Goal: Task Accomplishment & Management: Use online tool/utility

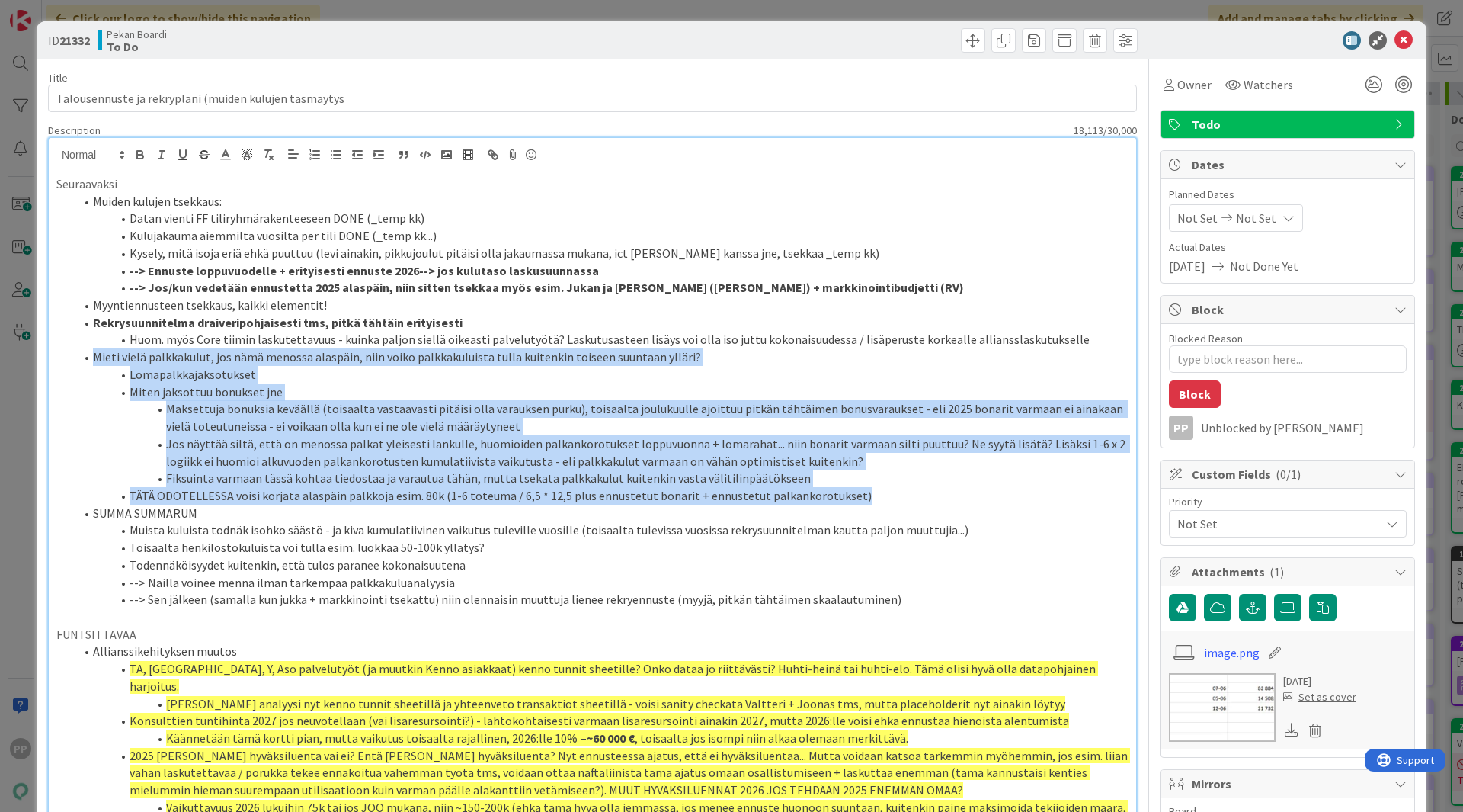
drag, startPoint x: 887, startPoint y: 492, endPoint x: 53, endPoint y: 357, distance: 844.9
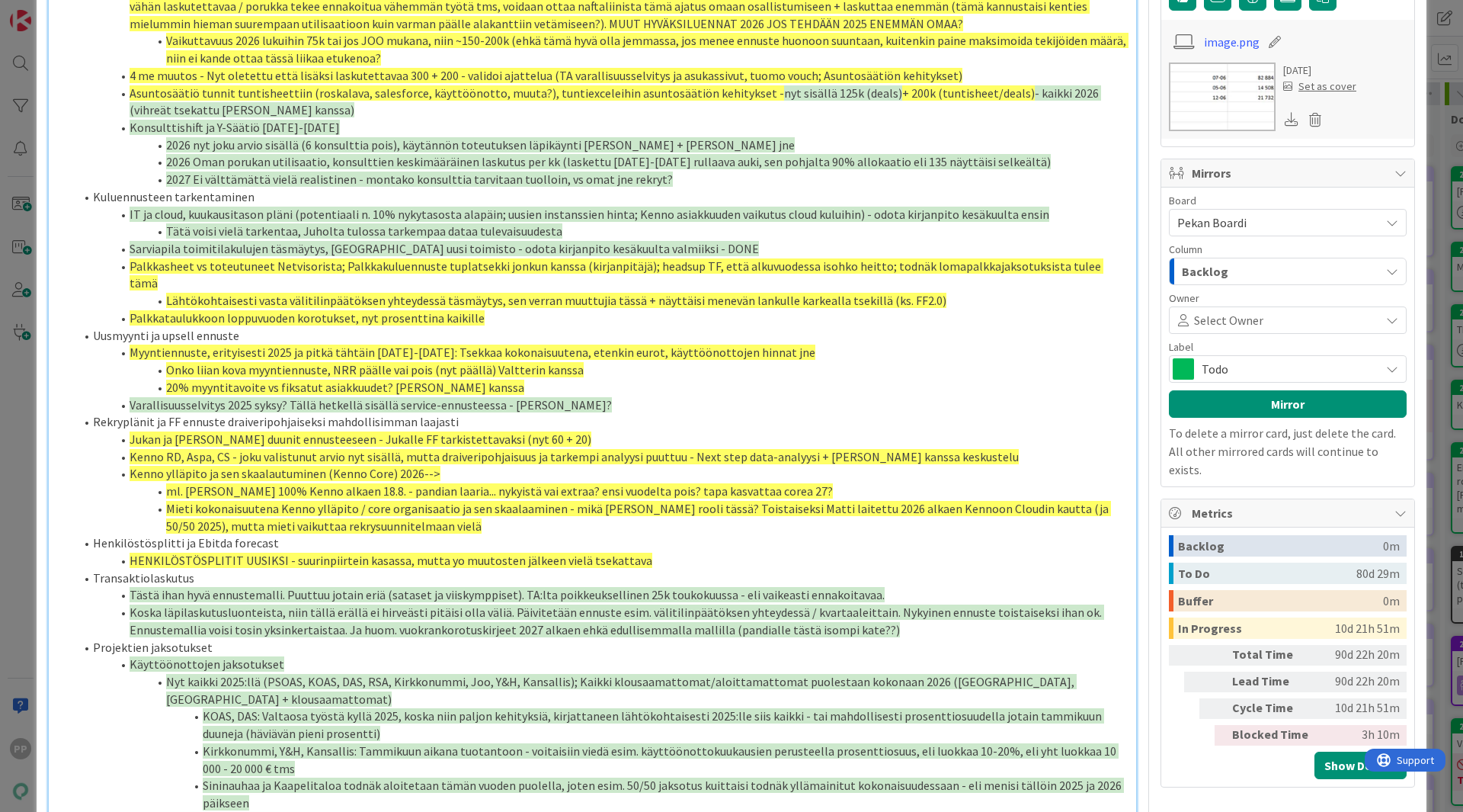
scroll to position [603, 0]
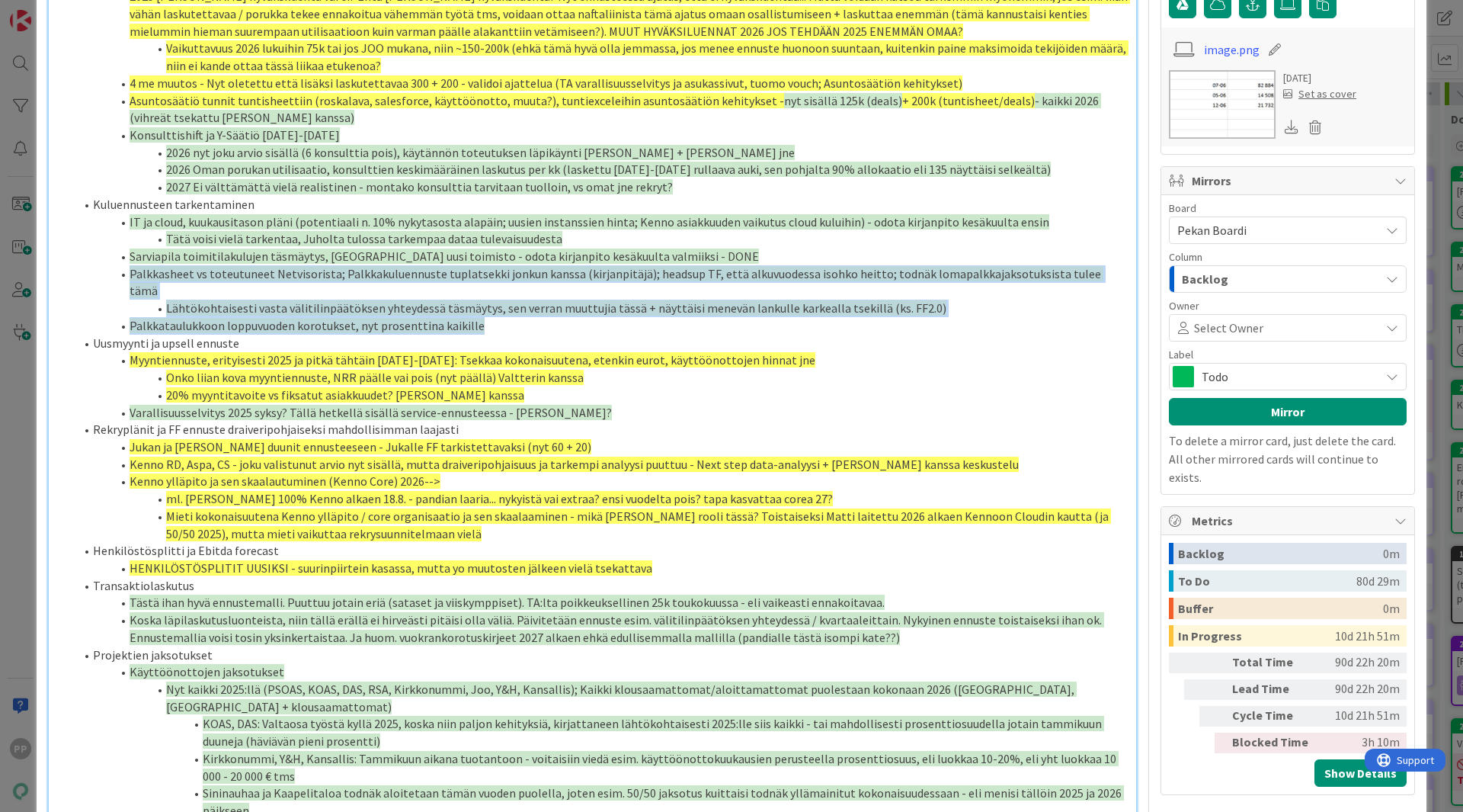
drag, startPoint x: 497, startPoint y: 291, endPoint x: 70, endPoint y: 250, distance: 429.0
click at [70, 250] on ol "Allianssikehityksen muutos TA, [GEOGRAPHIC_DATA], Y, Aso palvelutyöt (ja muutki…" at bounding box center [592, 360] width 1072 height 952
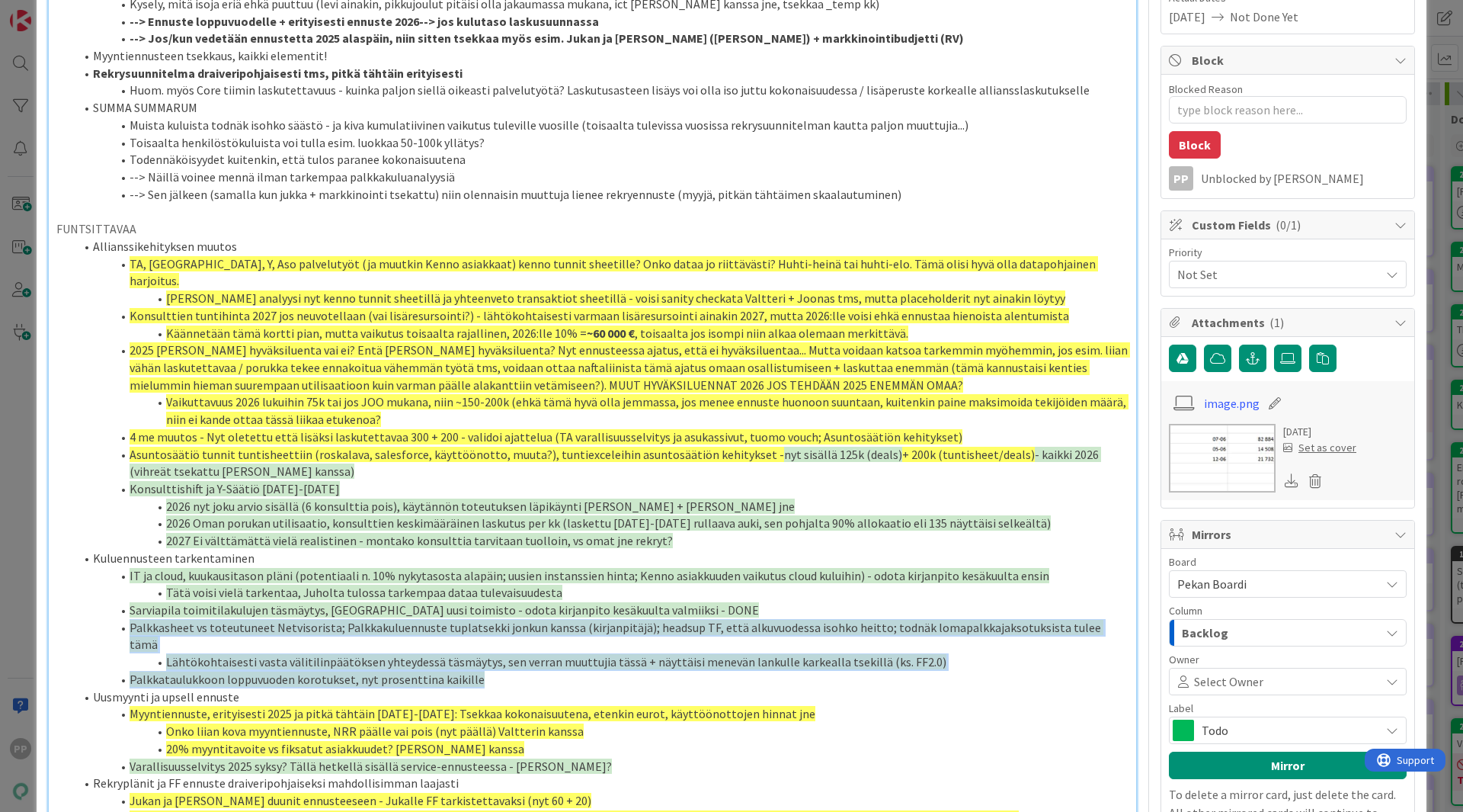
scroll to position [0, 0]
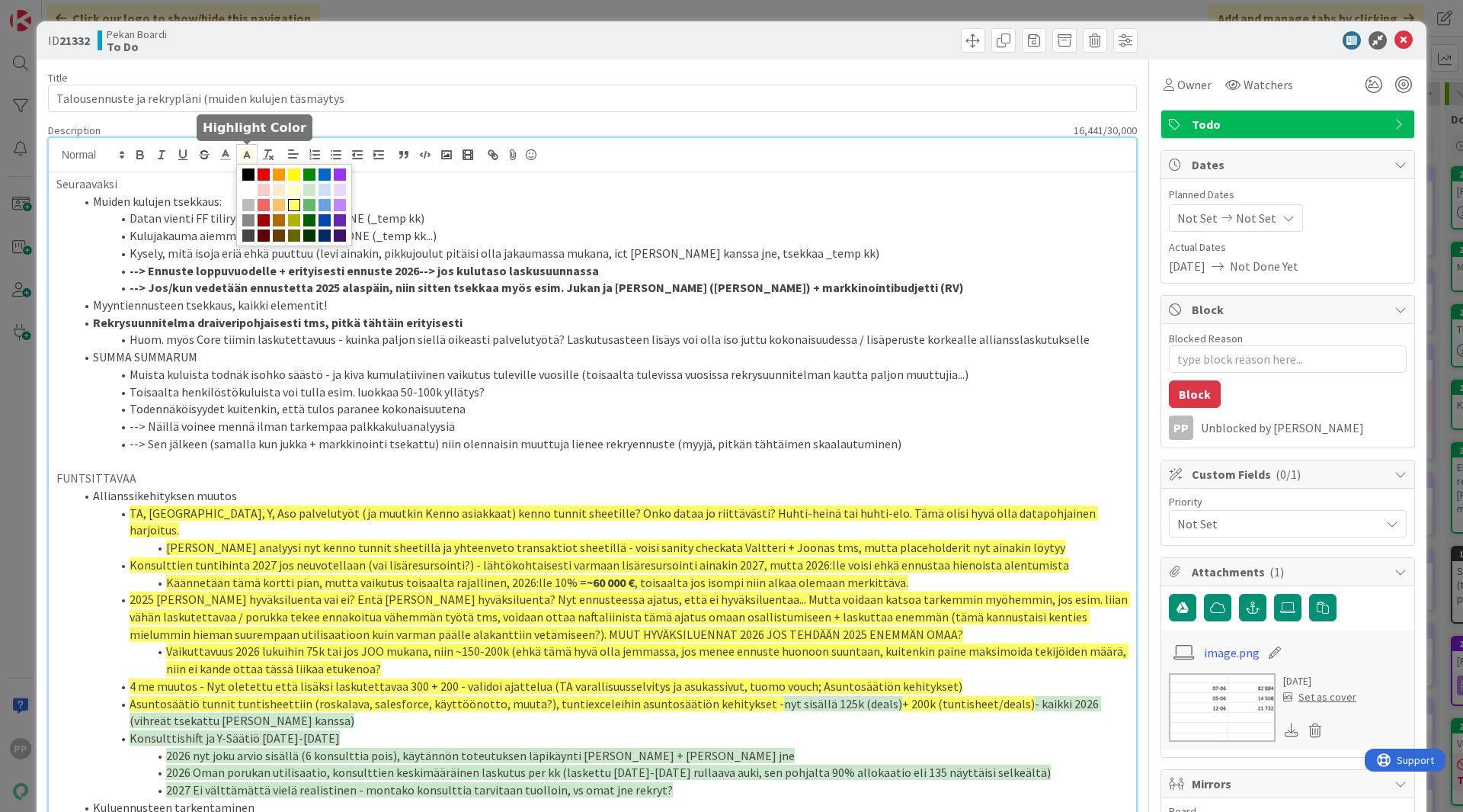
click at [242, 156] on polygon at bounding box center [242, 156] width 1 height 1
click at [310, 194] on span at bounding box center [309, 189] width 12 height 12
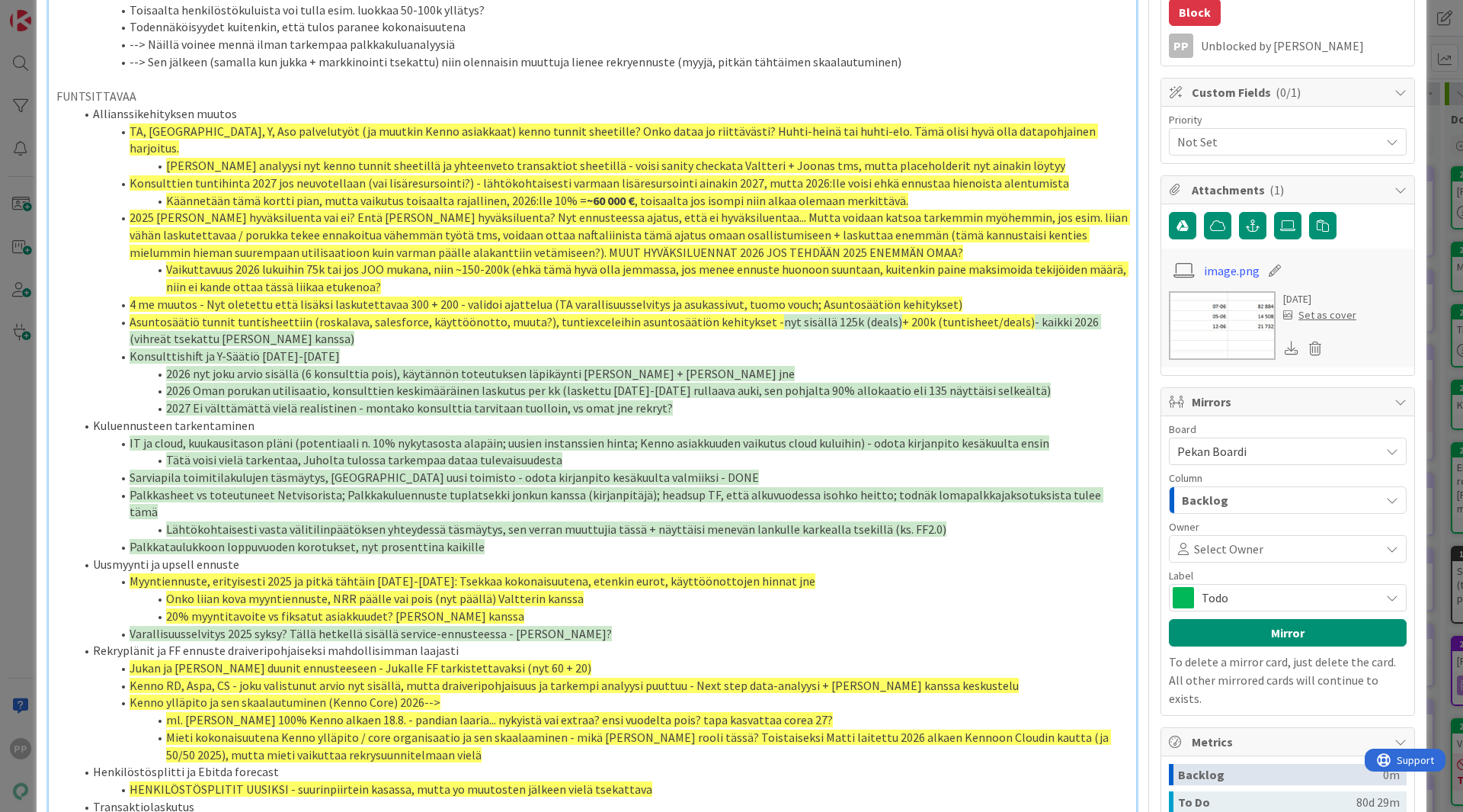
click at [457, 572] on li "Myyntiennuste, erityisesti 2025 ja pitkä tähtäin [DATE]-[DATE]: Tsekkaa kokonai…" at bounding box center [601, 580] width 1054 height 17
type textarea "x"
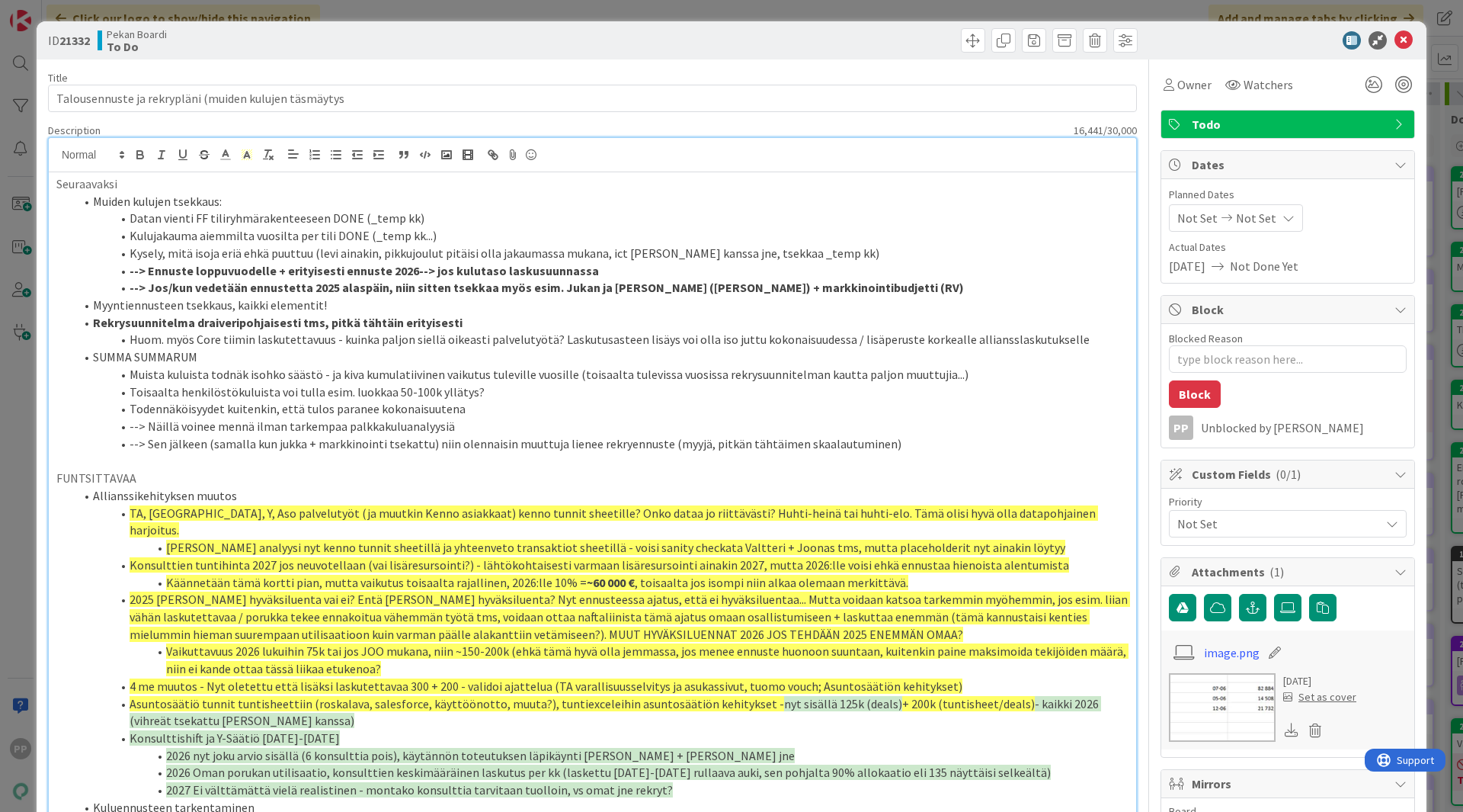
click at [471, 386] on li "Toisaalta henkilöstökuluista voi tulla esim. luokkaa 50-100k yllätys?" at bounding box center [601, 392] width 1054 height 17
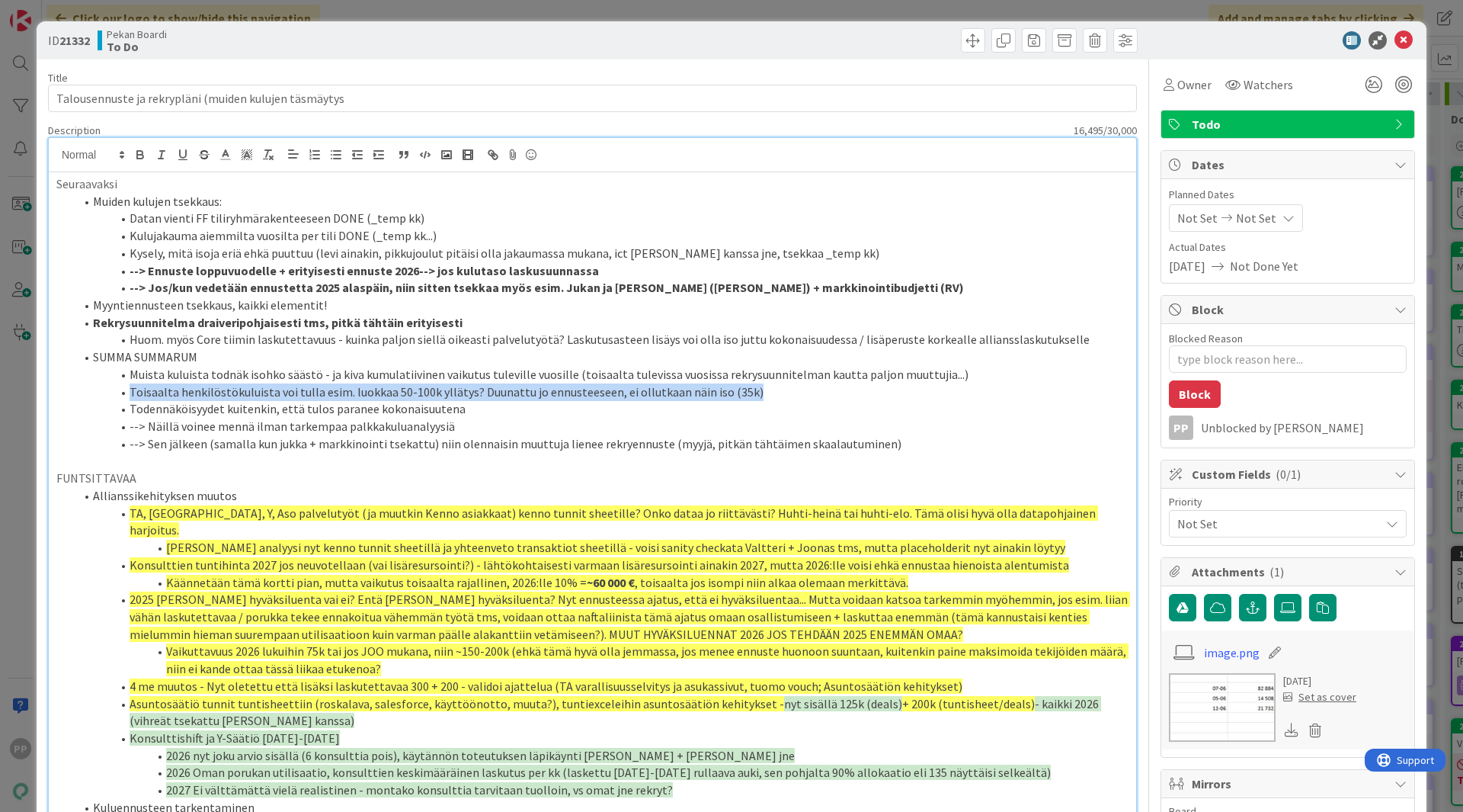
drag, startPoint x: 821, startPoint y: 391, endPoint x: 116, endPoint y: 392, distance: 705.0
click at [116, 392] on li "Toisaalta henkilöstökuluista voi tulla esim. luokkaa 50-100k yllätys? Duunattu …" at bounding box center [601, 392] width 1054 height 17
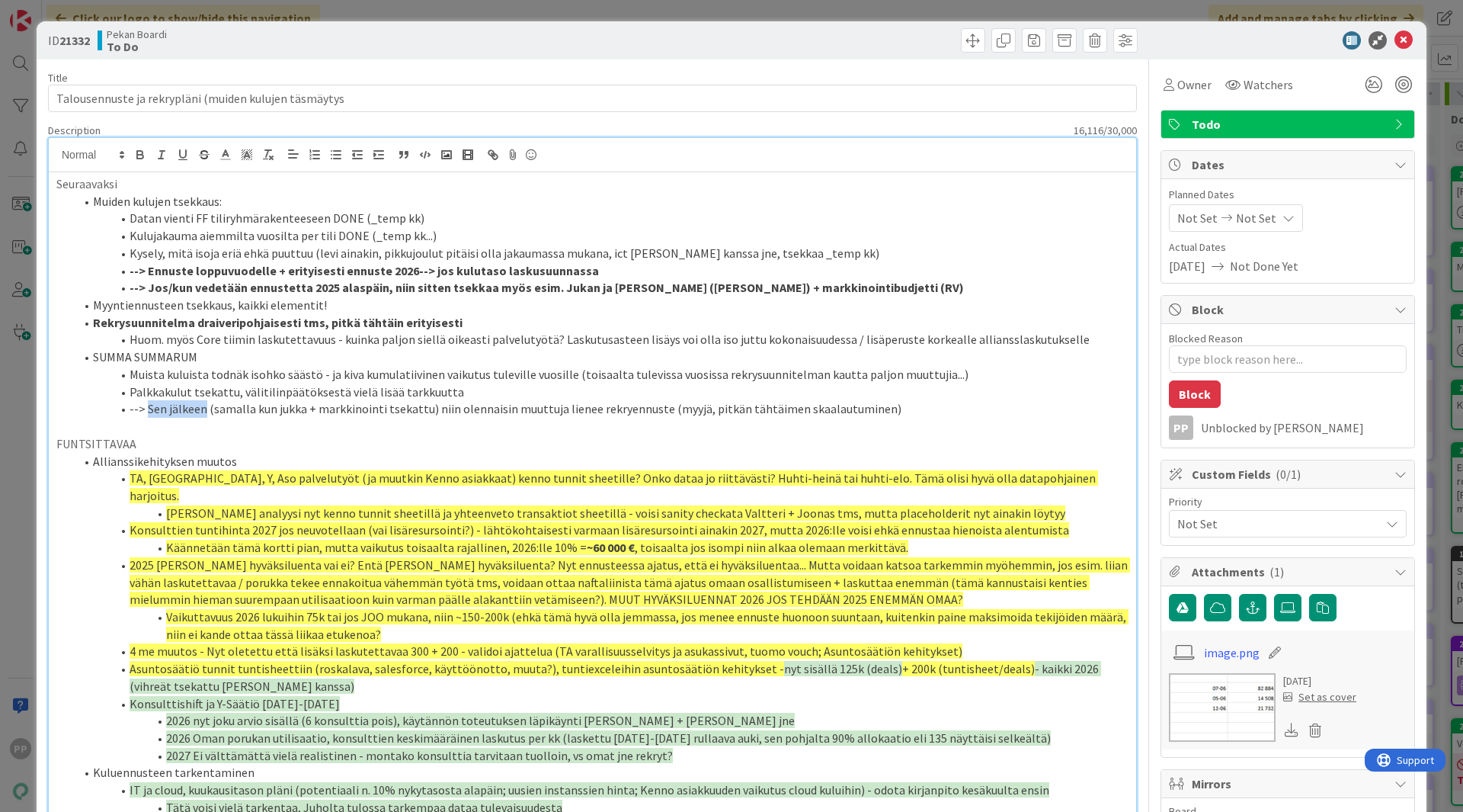
click at [203, 410] on li "--> Sen jälkeen (samalla kun jukka + markkinointi tsekattu) niin olennaisin muu…" at bounding box center [601, 408] width 1054 height 17
click at [307, 393] on li "Palkkakulut tsekattu, välitilinpäätöksestä vielä lisää tarkkuutta" at bounding box center [601, 392] width 1054 height 17
click at [316, 333] on li "Huom. myös Core tiimin laskutettavuus - kuinka paljon siellä oikeasti palveluty…" at bounding box center [601, 339] width 1054 height 17
click at [327, 438] on p "FUNTSITTAVAA" at bounding box center [592, 443] width 1072 height 17
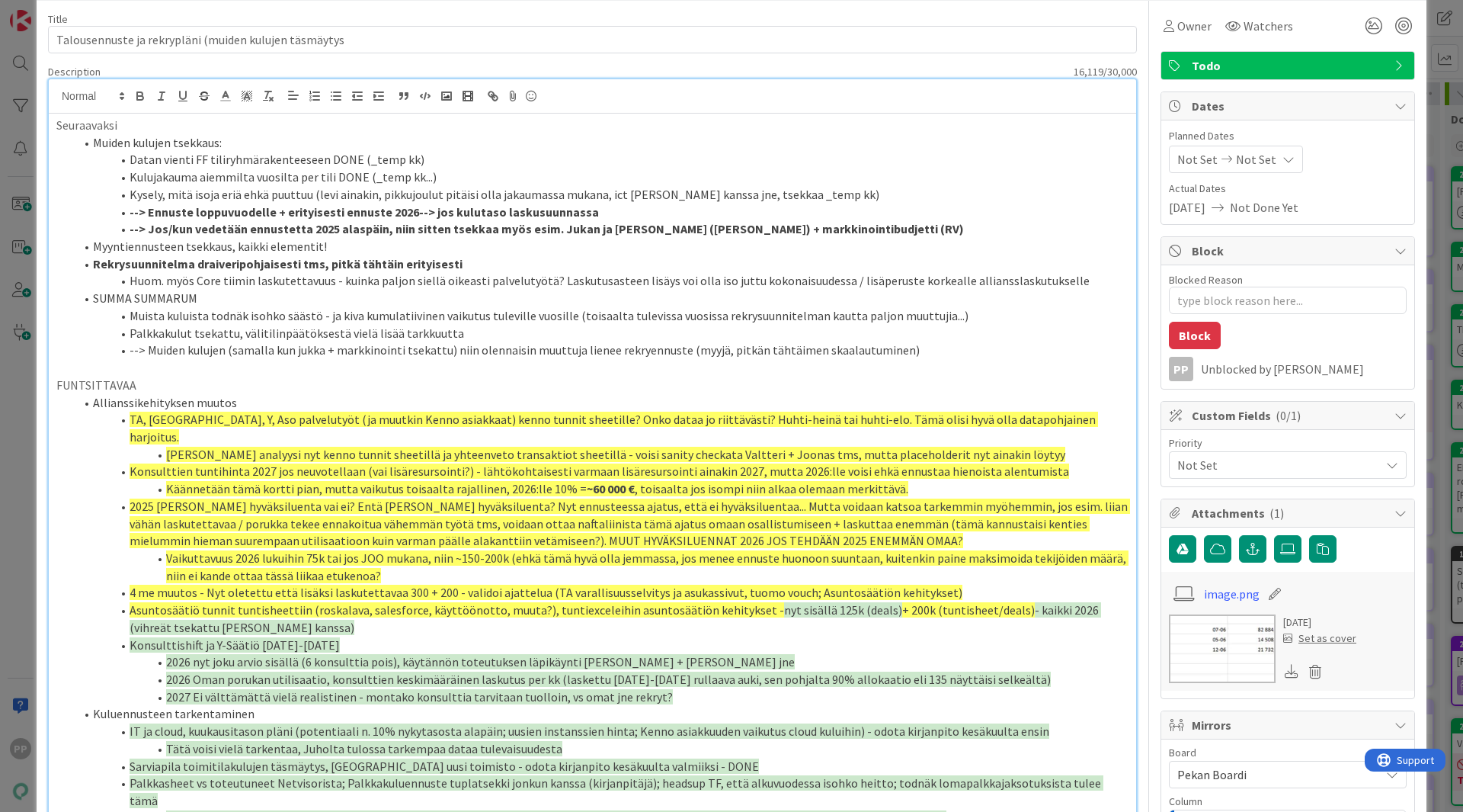
scroll to position [60, 0]
click at [366, 671] on span "2026 Oman porukan utilisaatio, konsulttien keskimääräinen laskutus per kk (lask…" at bounding box center [609, 678] width 885 height 15
click at [368, 722] on li "IT ja cloud, kuukausitason pläni (potentiaali n. 10% nykytasosta alapäin; uusie…" at bounding box center [601, 730] width 1054 height 17
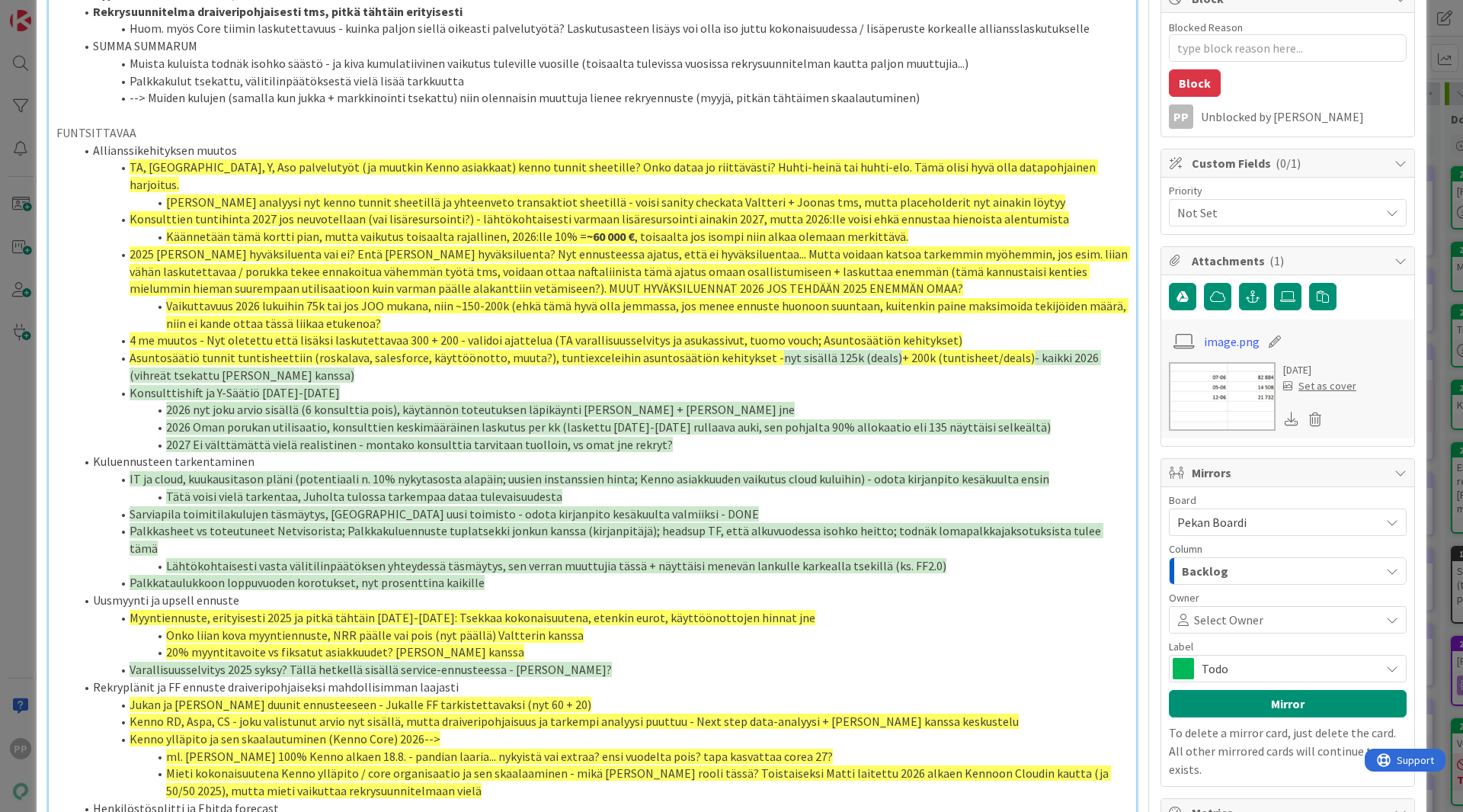
scroll to position [0, 0]
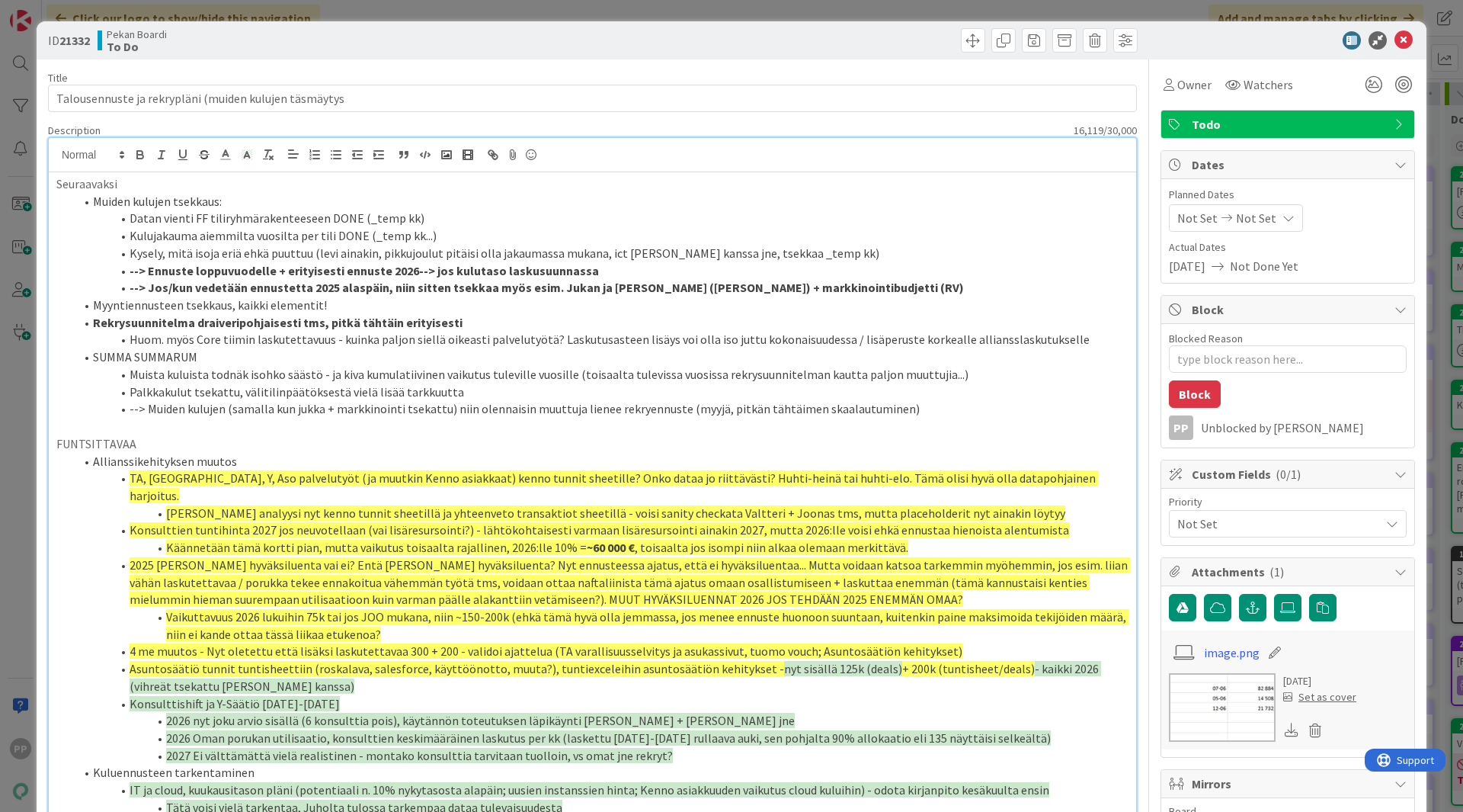
click at [370, 7] on div "ID 21332 Pekan Boardi To Do Title 53 / 128 Talousennuste ja rekrypläni (muiden …" at bounding box center [732, 406] width 1463 height 812
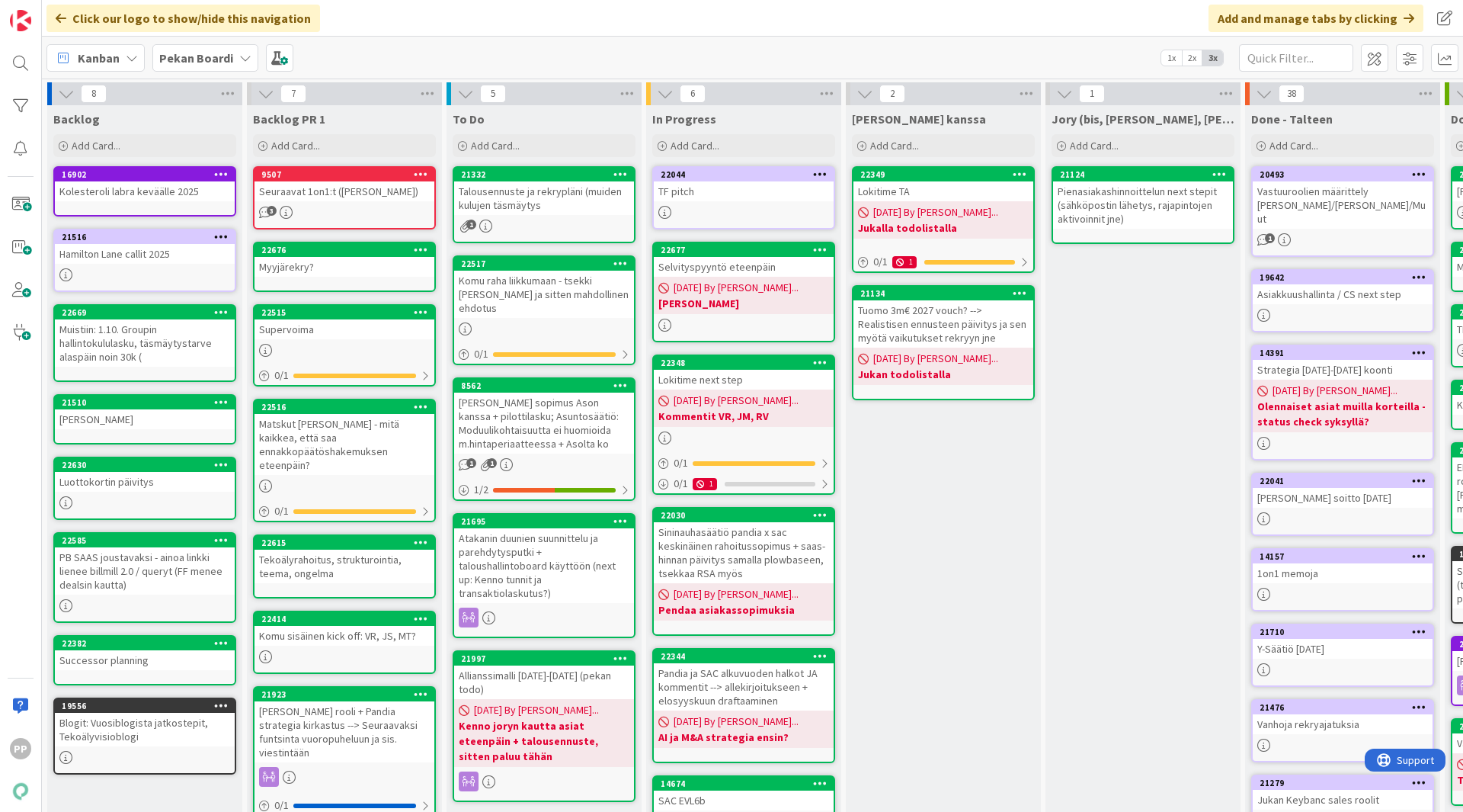
click at [979, 592] on div "[PERSON_NAME] kanssa Add Card... 22349 Lokitime TA [DATE] By [PERSON_NAME]... J…" at bounding box center [943, 591] width 195 height 972
click at [955, 506] on div "[PERSON_NAME] kanssa Add Card... 22349 Lokitime TA [DATE] By [PERSON_NAME]... J…" at bounding box center [943, 591] width 195 height 972
click at [552, 209] on div "Talousennuste ja rekrypläni (muiden kulujen täsmäytys" at bounding box center [544, 198] width 180 height 33
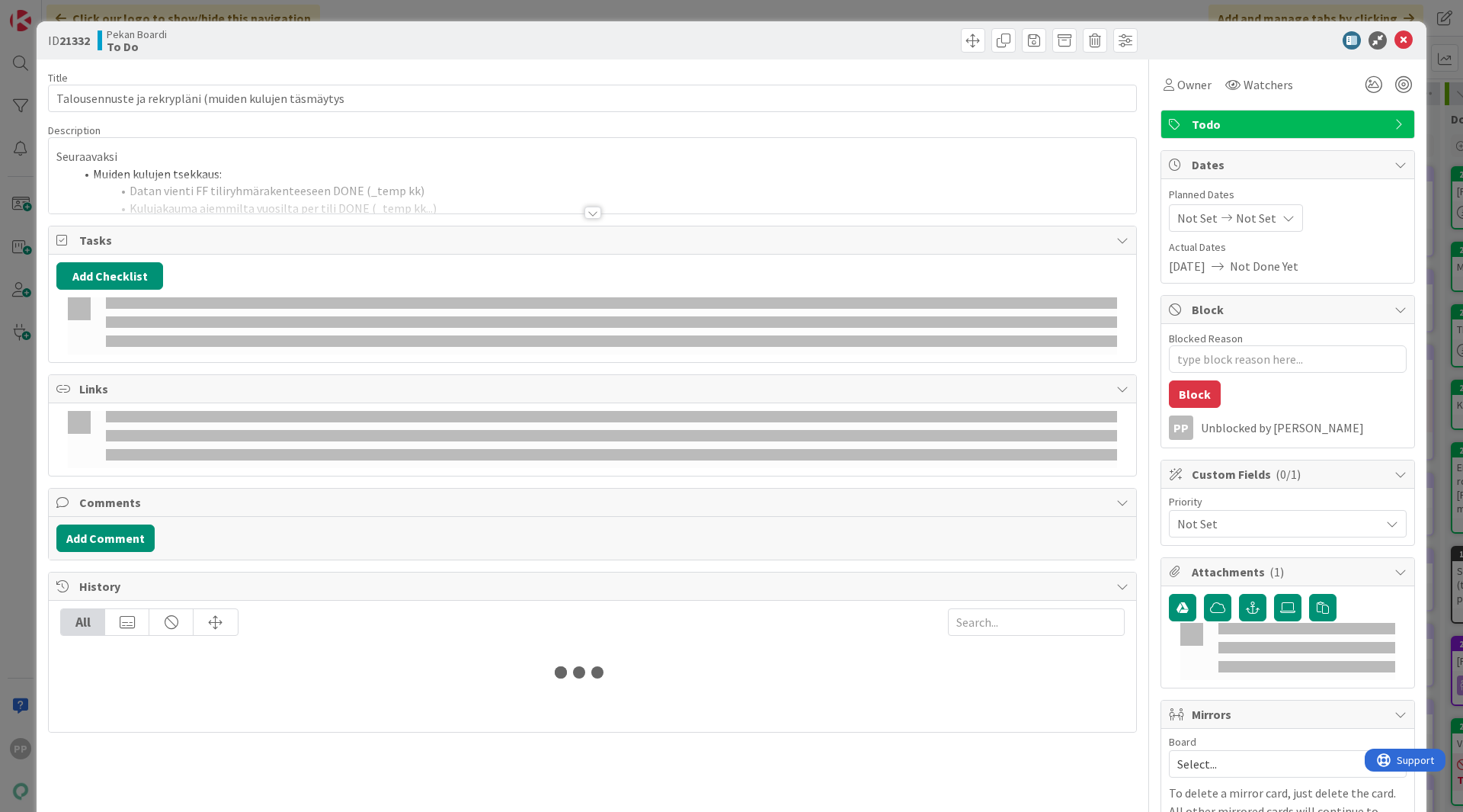
type textarea "x"
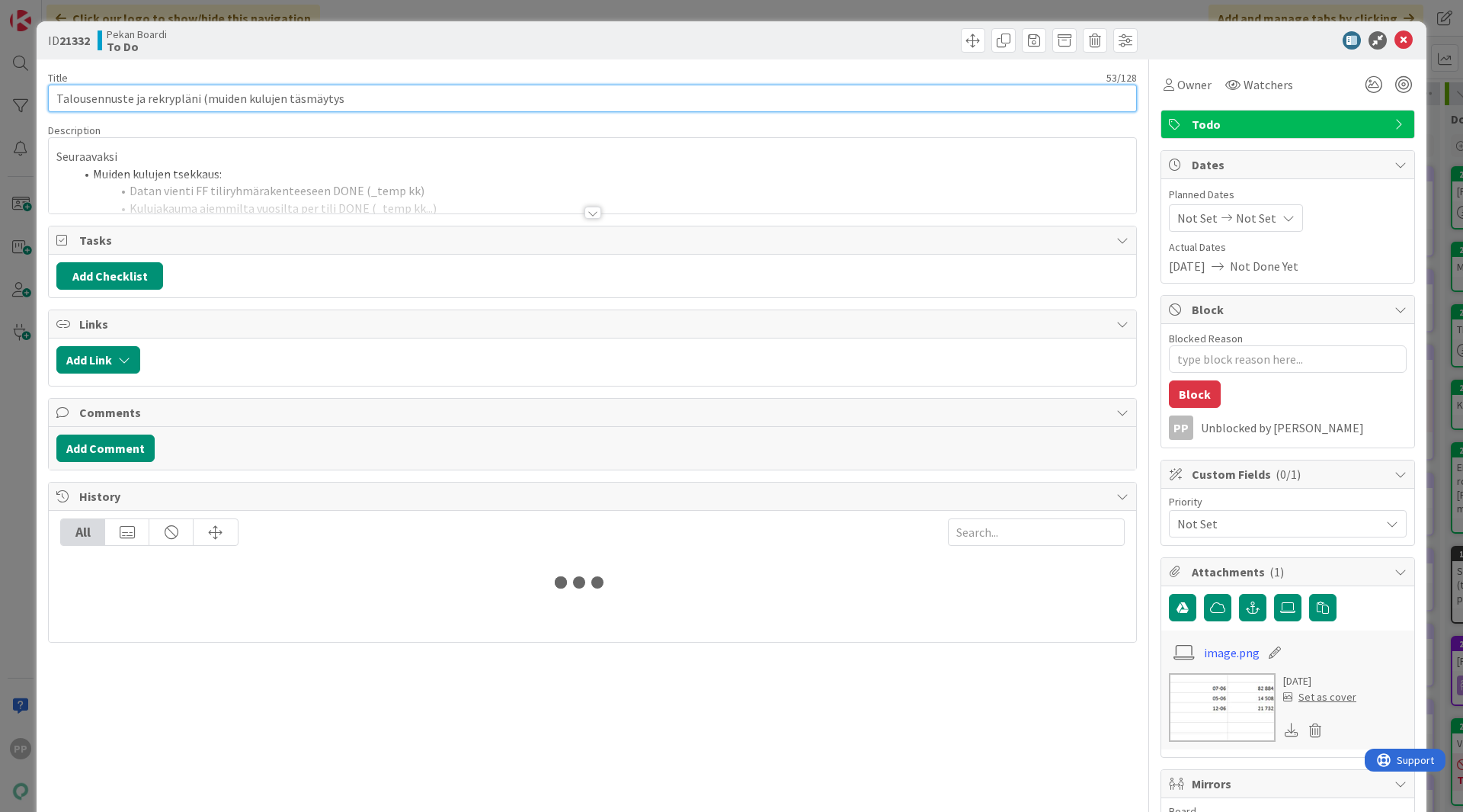
click at [366, 104] on input "Talousennuste ja rekrypläni (muiden kulujen täsmäytys" at bounding box center [593, 98] width 1089 height 27
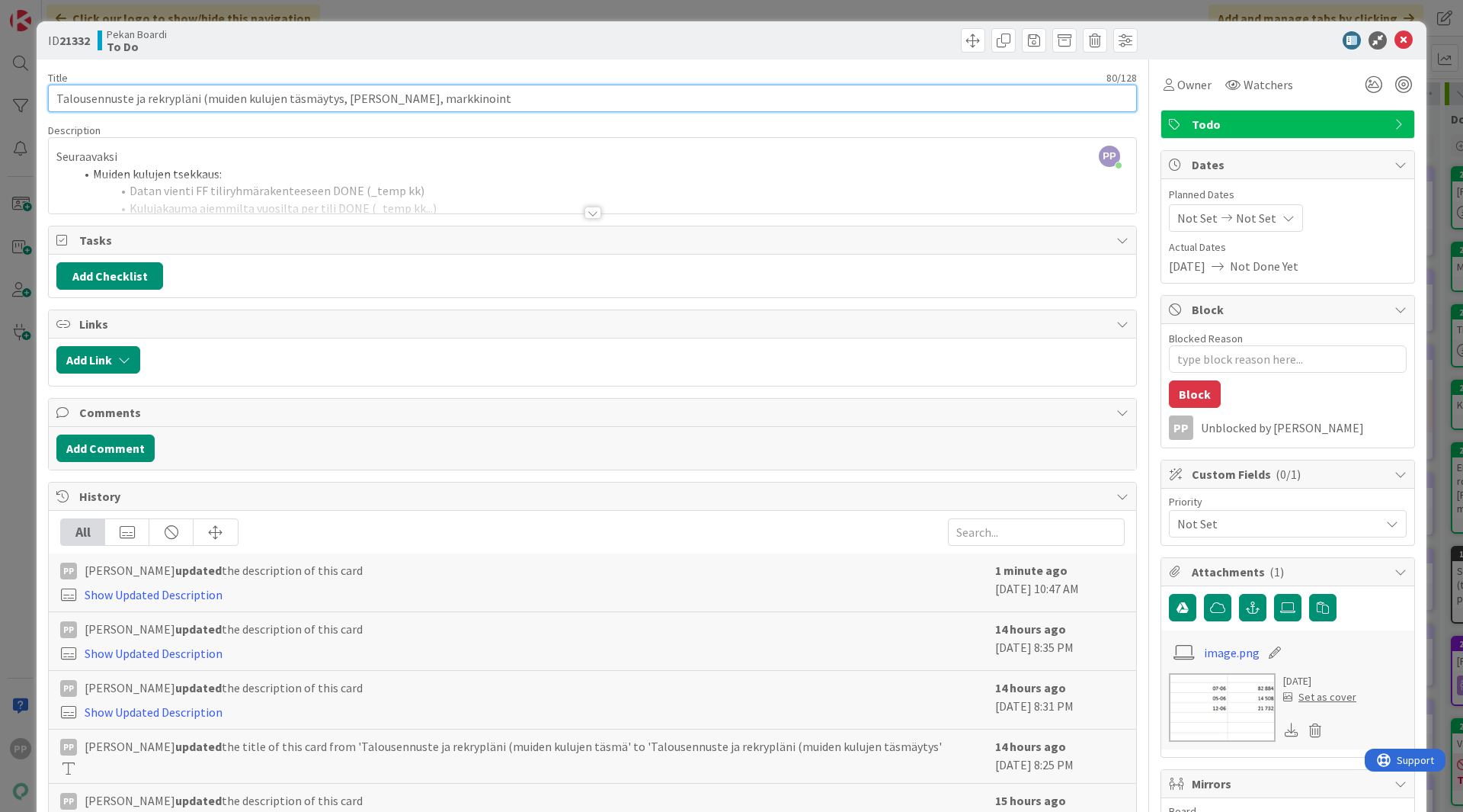
type input "Talousennuste ja rekrypläni (muiden kulujen täsmäytys, [PERSON_NAME], markkinoi…"
type textarea "x"
type input "Talousennuste ja rekrypläni (muiden kulujen täsmäytys, [PERSON_NAME], markkinoi…"
type textarea "x"
type input "Talousennuste ja rekrypläni (muiden kulujen täsmäytys, [PERSON_NAME], markkinoi…"
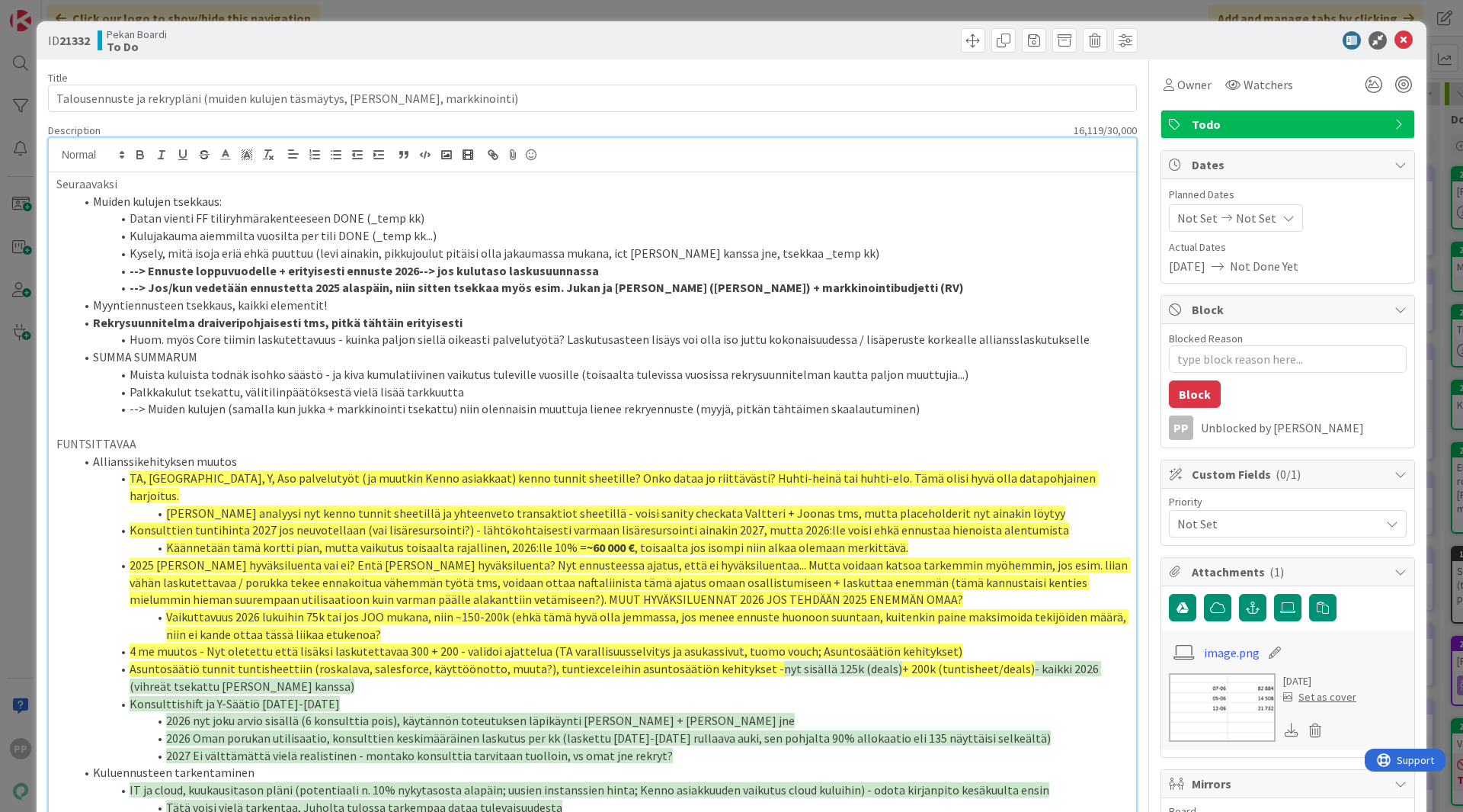
click at [17, 301] on div "ID 21332 Pekan Boardi To Do Title 83 / 128 Talousennuste ja rekrypläni (muiden …" at bounding box center [732, 406] width 1463 height 812
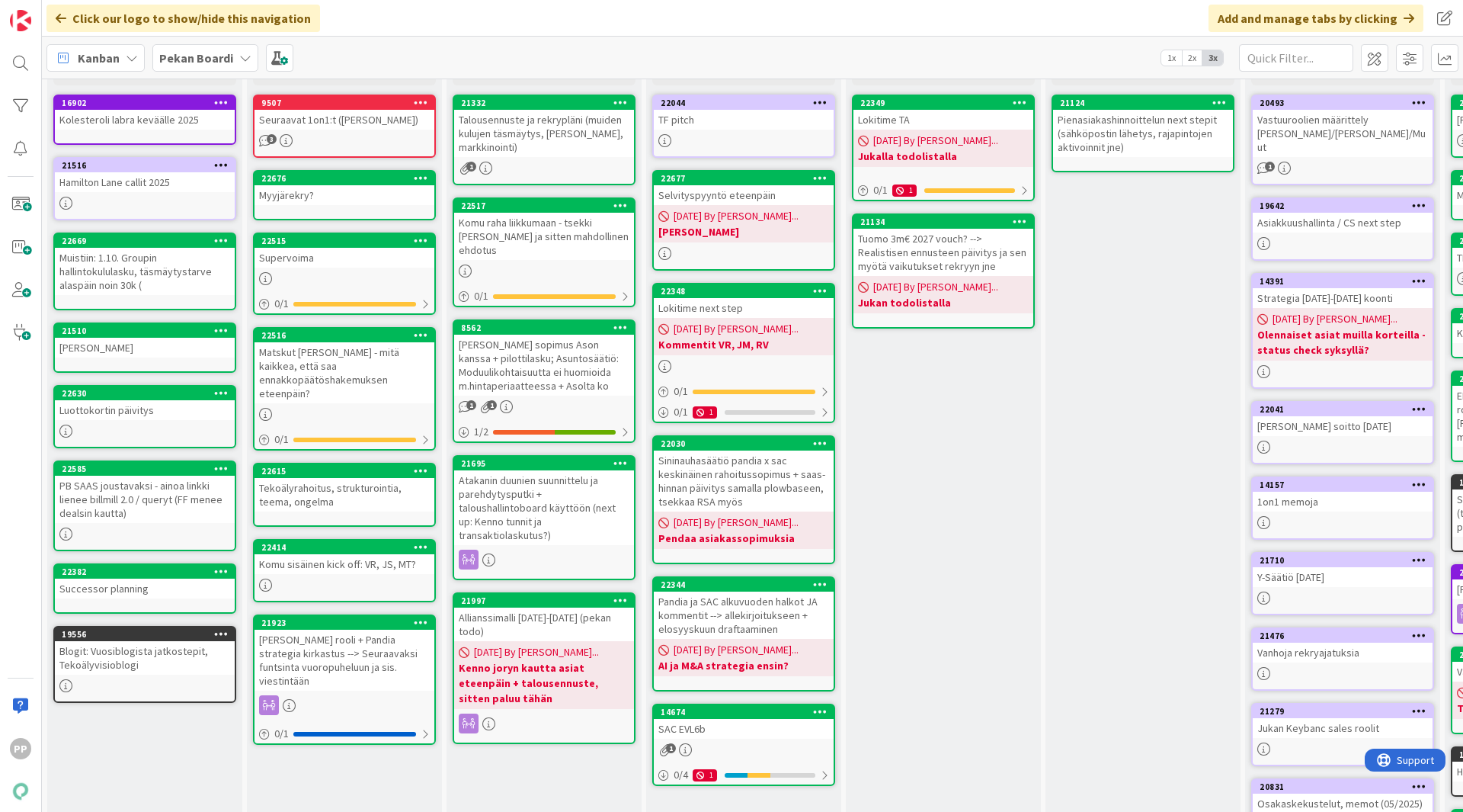
scroll to position [72, 0]
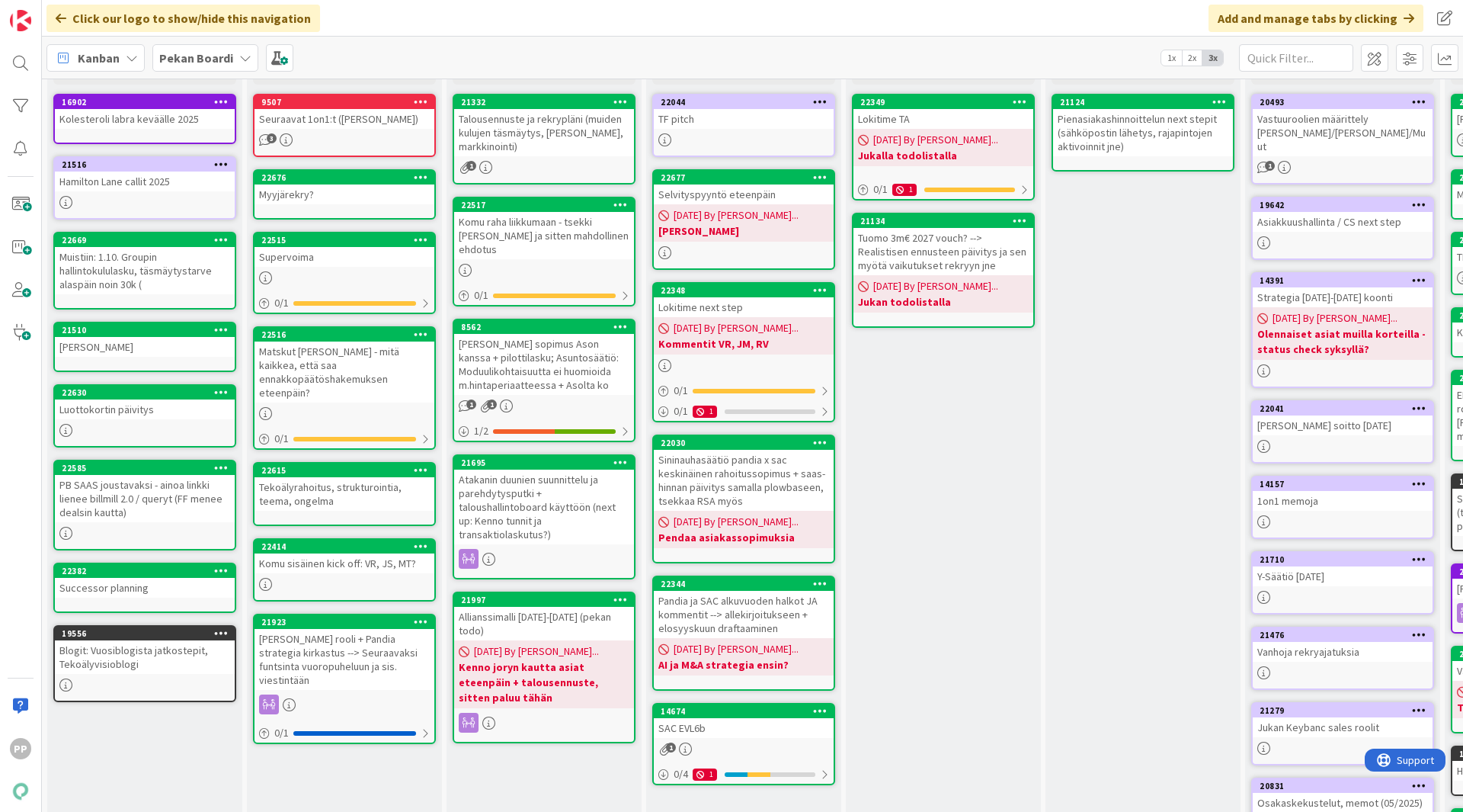
click at [899, 468] on div "[PERSON_NAME] kanssa Add Card... 22349 Lokitime TA [DATE] By [PERSON_NAME]... J…" at bounding box center [943, 518] width 195 height 972
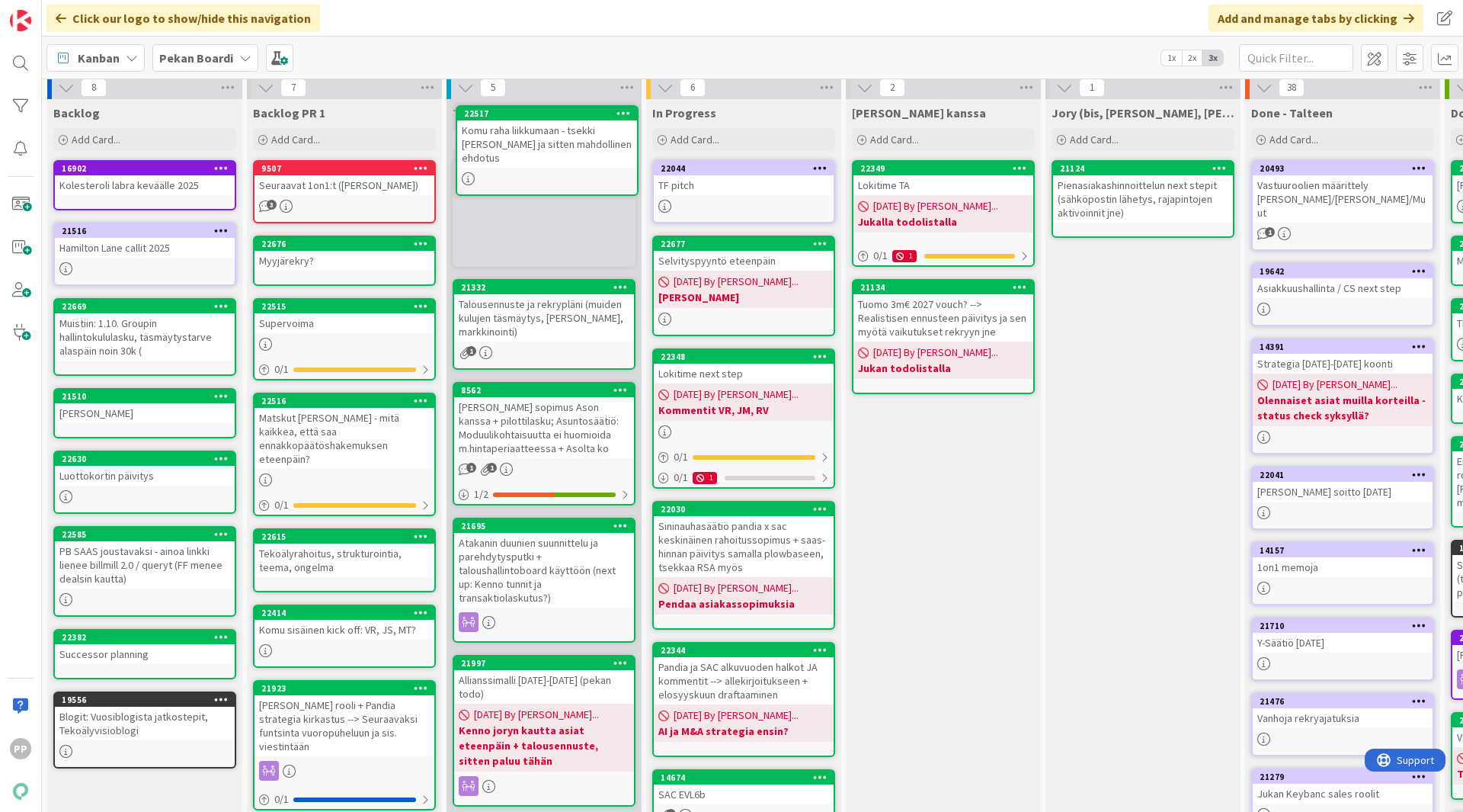
scroll to position [0, 0]
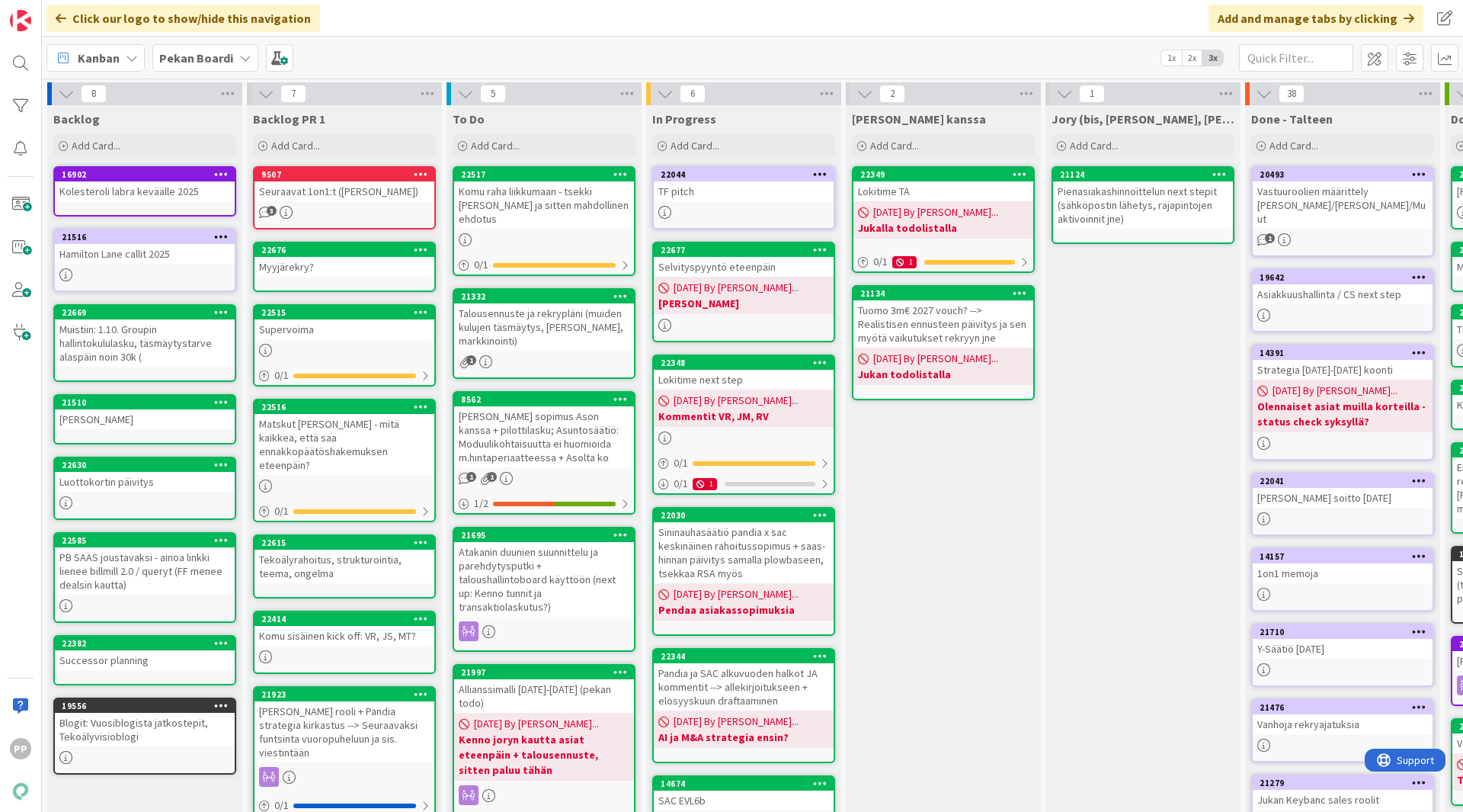
click at [934, 667] on div "[PERSON_NAME] kanssa Add Card... 22349 Lokitime TA [DATE] By [PERSON_NAME]... J…" at bounding box center [943, 591] width 195 height 972
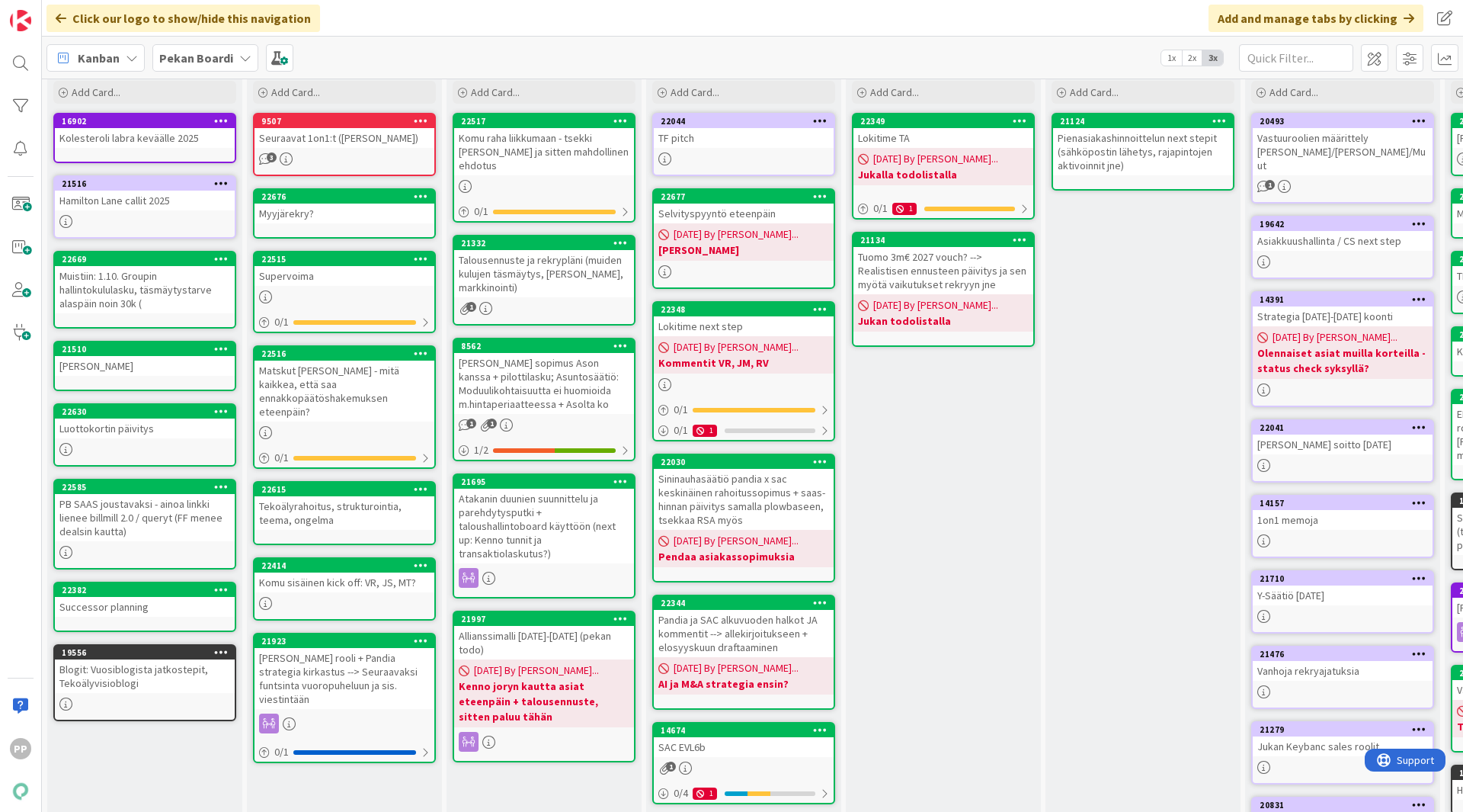
scroll to position [54, 0]
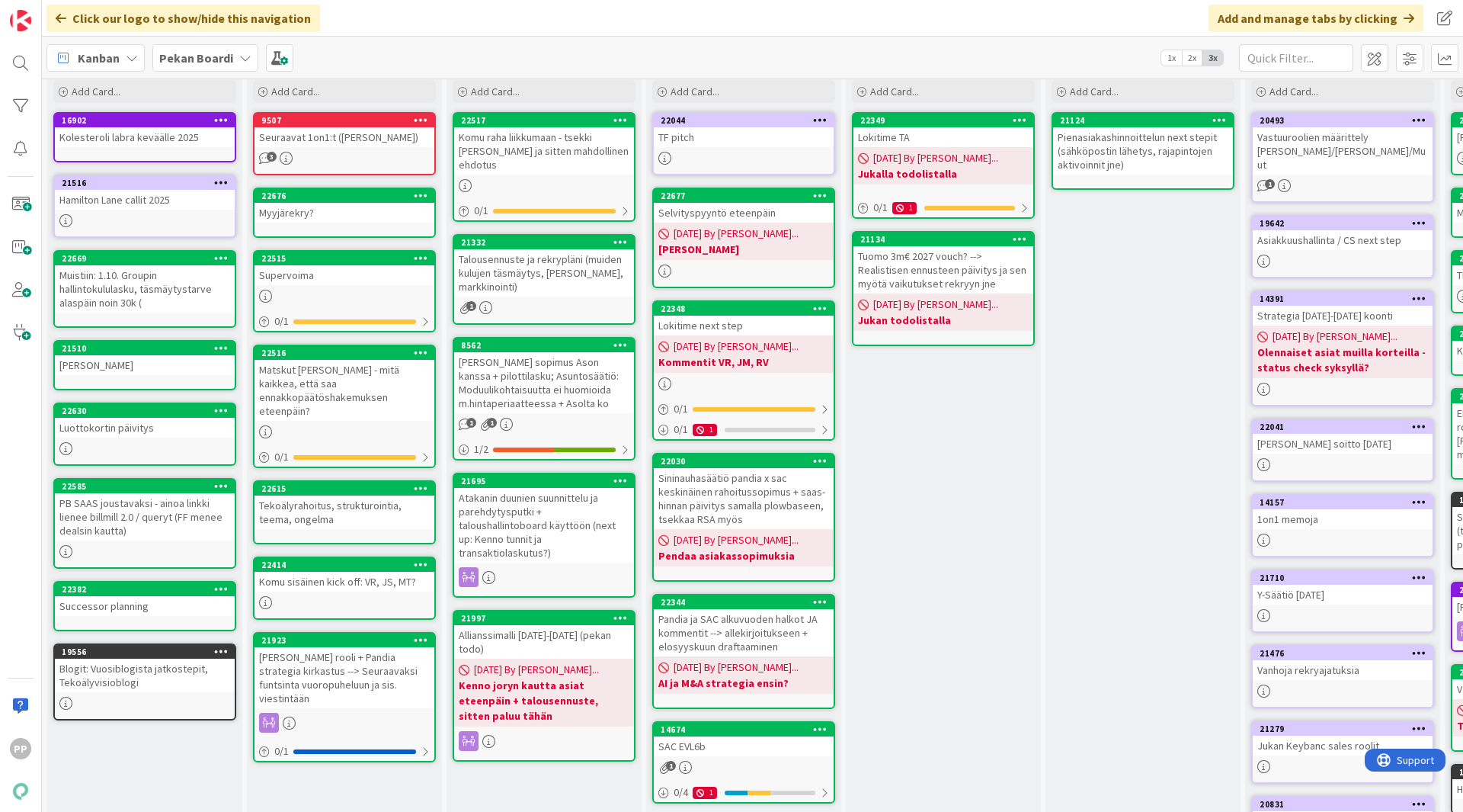
click at [581, 539] on div "Atakanin duunien suunnittelu ja parehdytysputki + taloushallintoboard käyttöön …" at bounding box center [544, 525] width 180 height 75
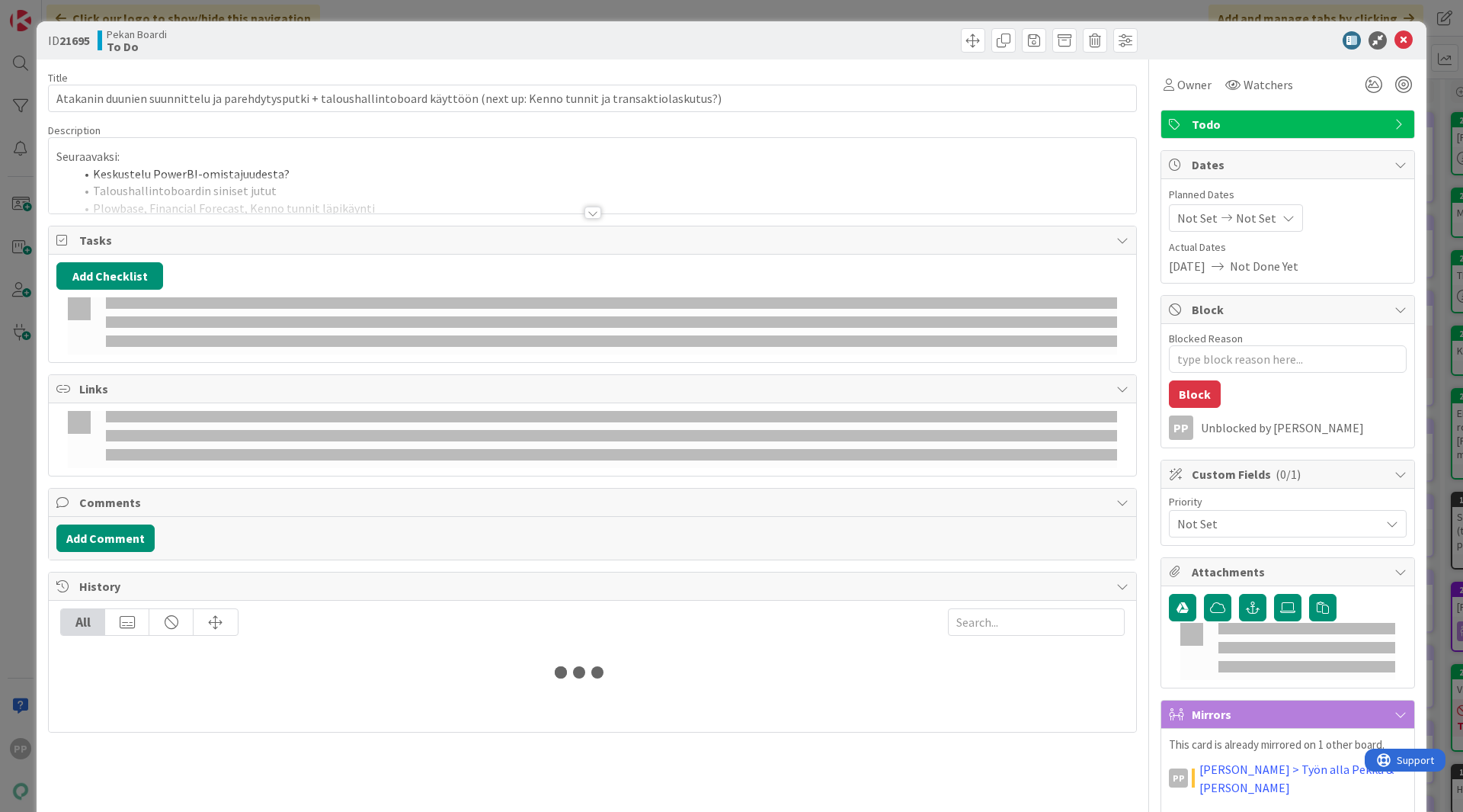
type textarea "x"
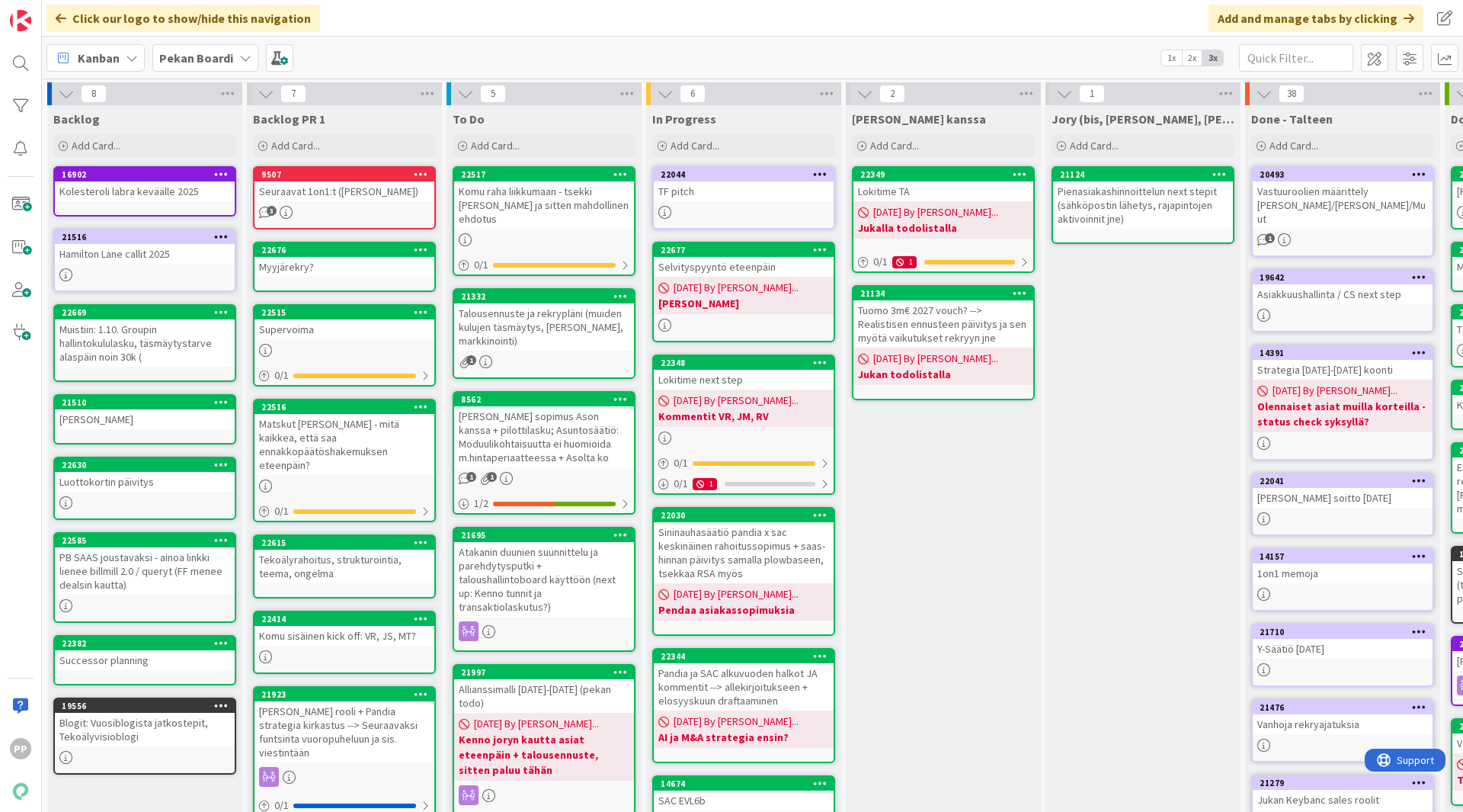
click at [950, 547] on div "[PERSON_NAME] kanssa Add Card... 22349 Lokitime TA [DATE] By [PERSON_NAME]... J…" at bounding box center [943, 591] width 195 height 972
